Goal: Information Seeking & Learning: Find specific fact

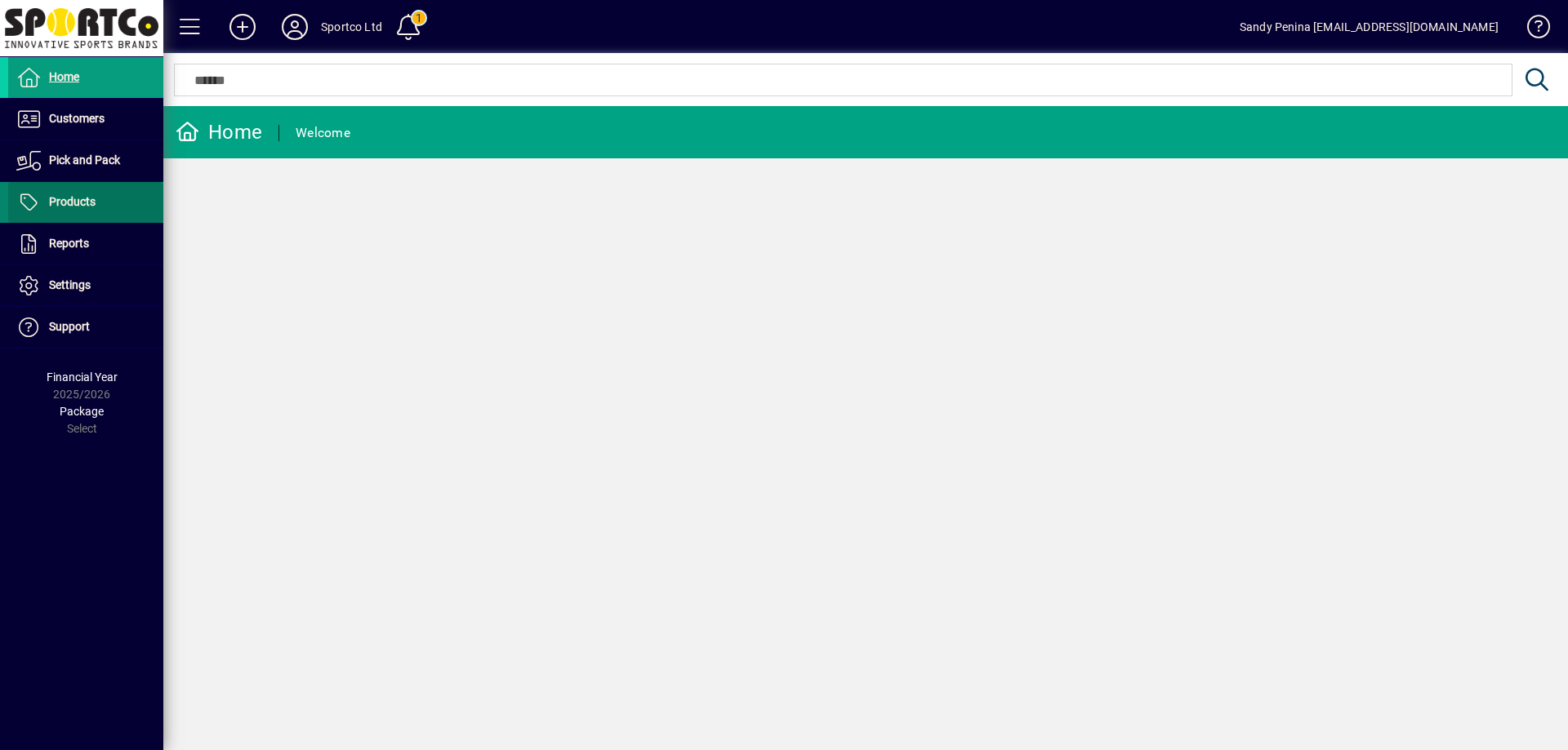
click at [69, 202] on span "Products" at bounding box center [72, 202] width 47 height 13
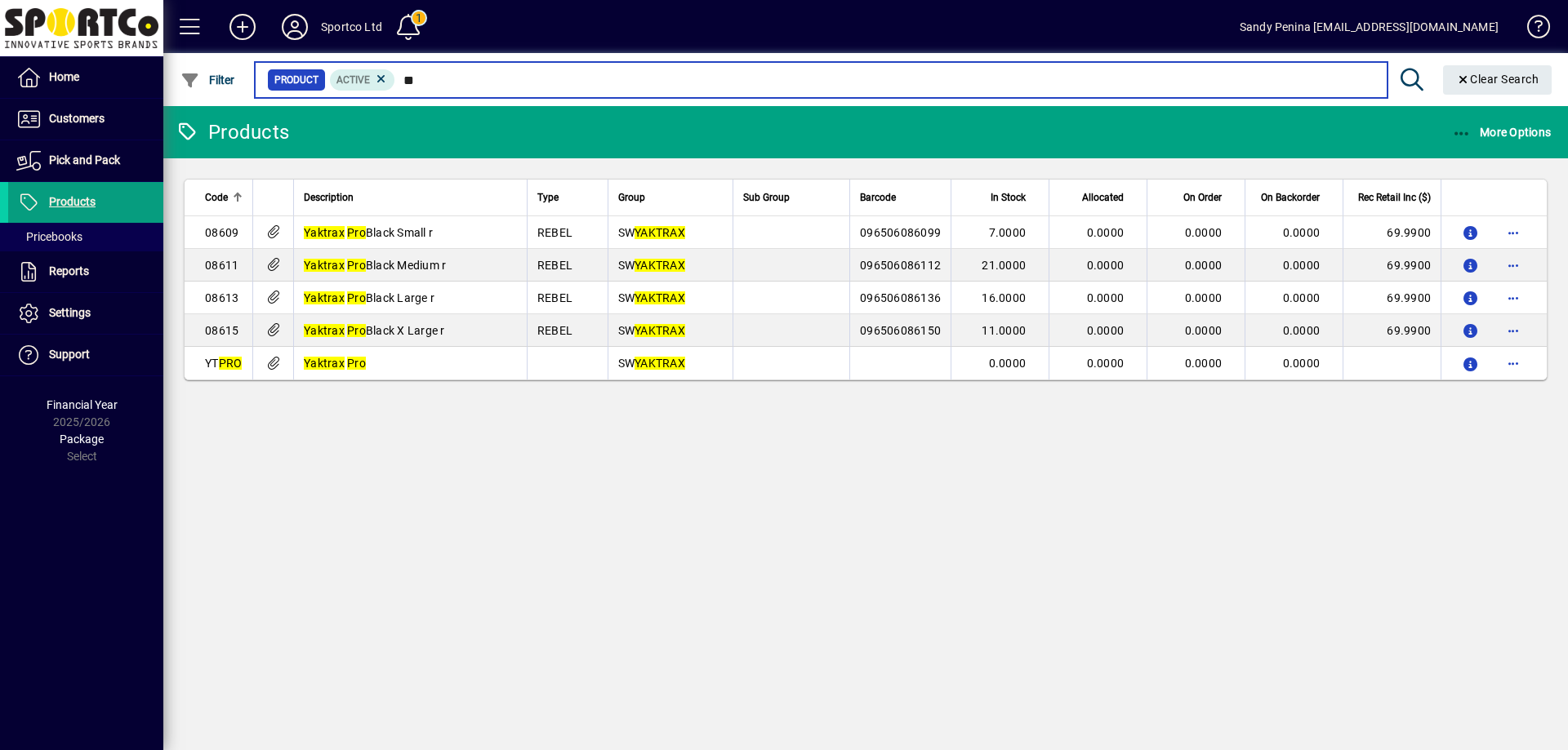
type input "*"
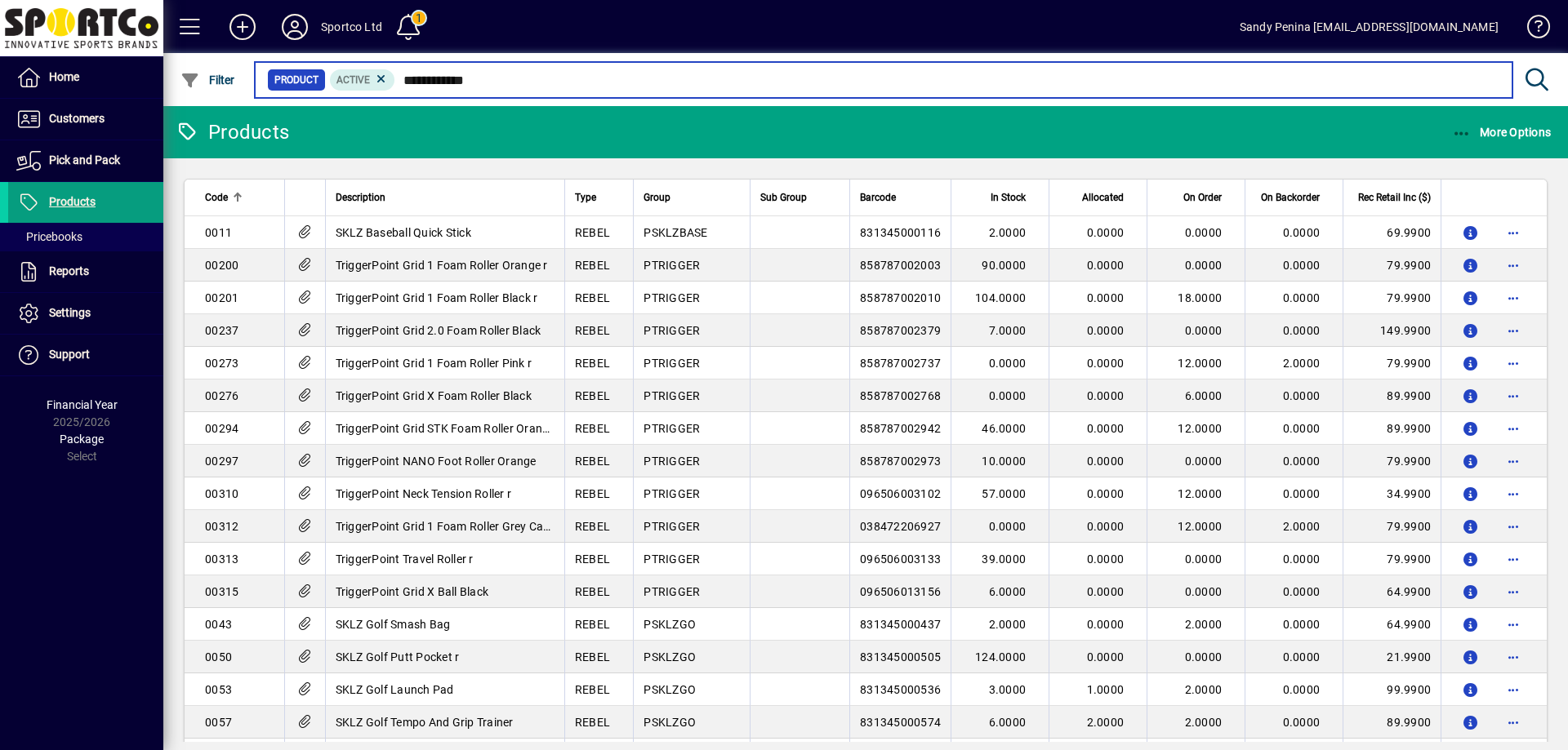
type input "**********"
